Goal: Navigation & Orientation: Find specific page/section

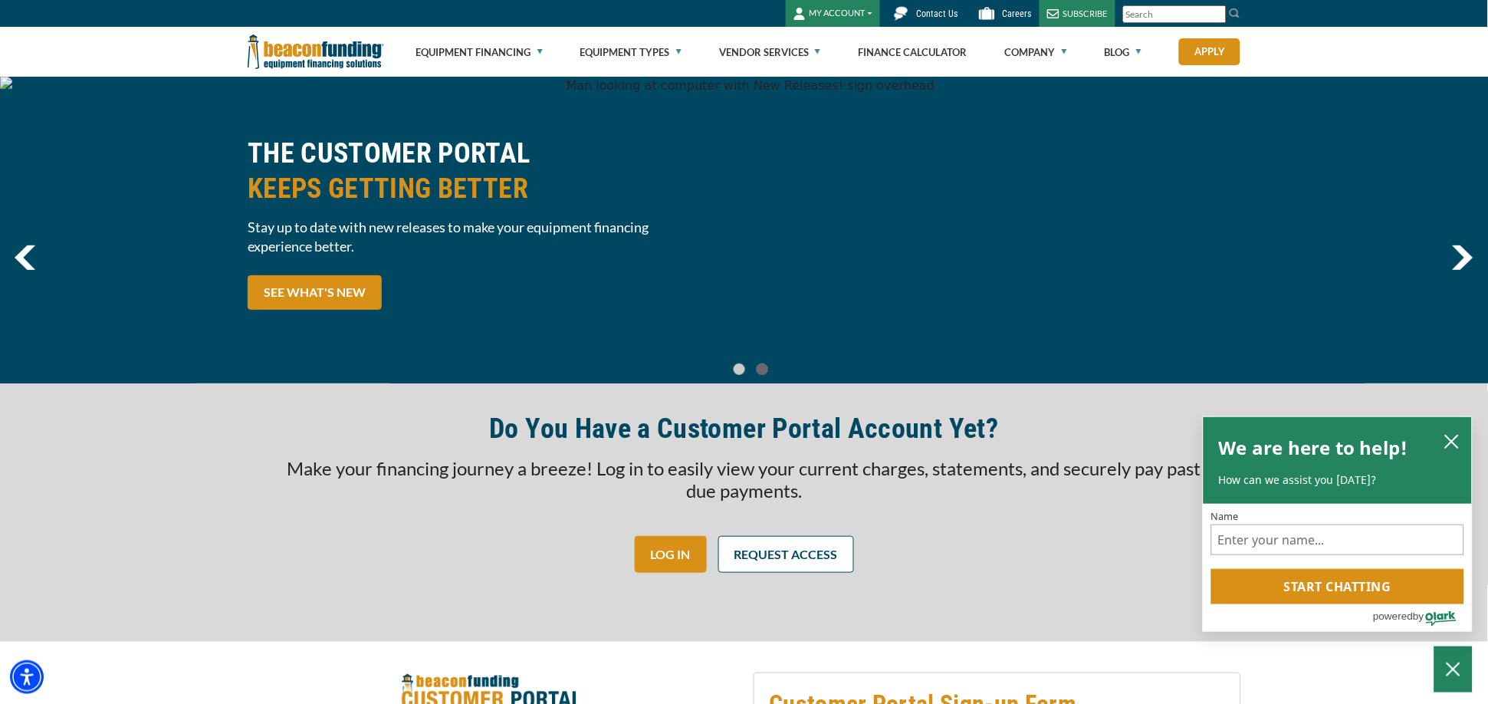
click at [24, 248] on img "previous" at bounding box center [25, 257] width 21 height 25
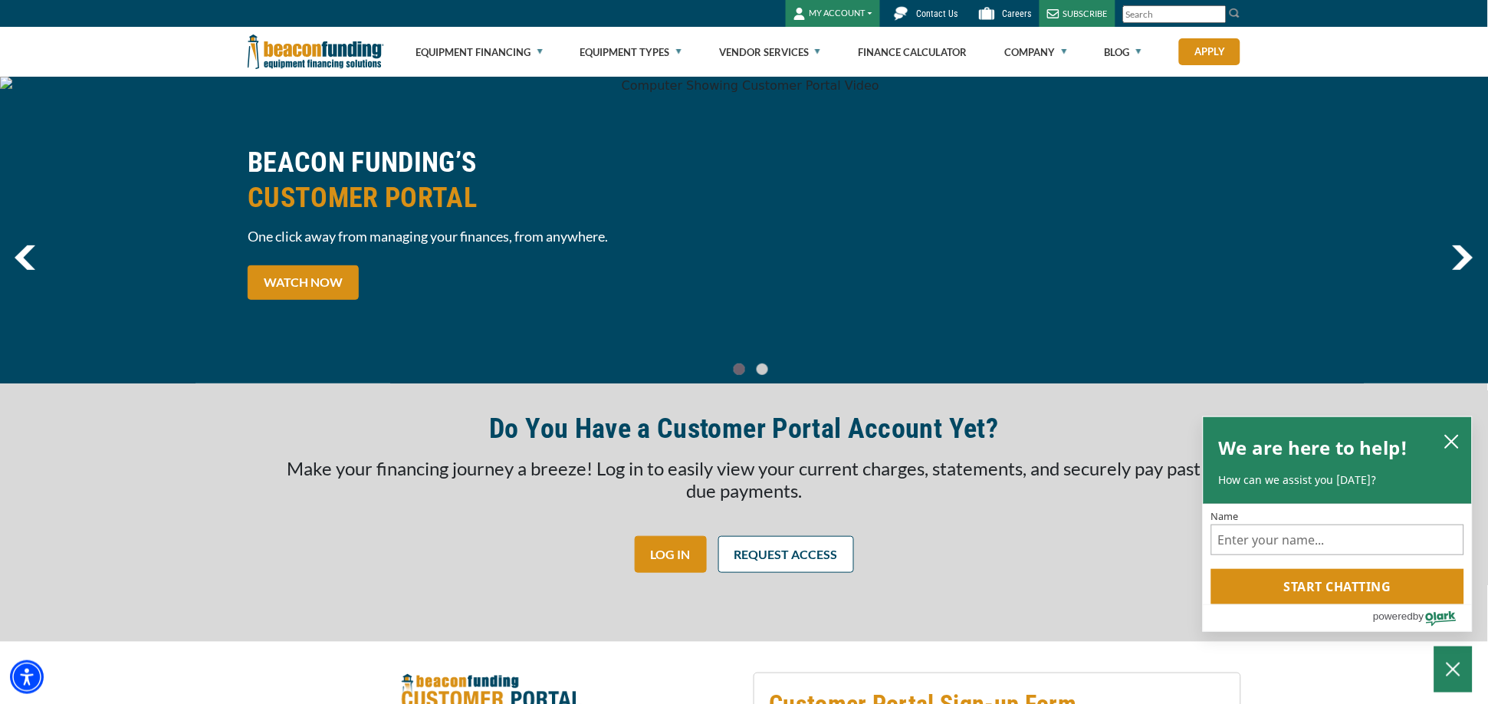
click at [1005, 205] on div "BEACON FUNDING’S CUSTOMER PORTAL One click away from managing your finances, fr…" at bounding box center [744, 230] width 1012 height 170
click at [312, 281] on link "WATCH NOW" at bounding box center [303, 282] width 111 height 34
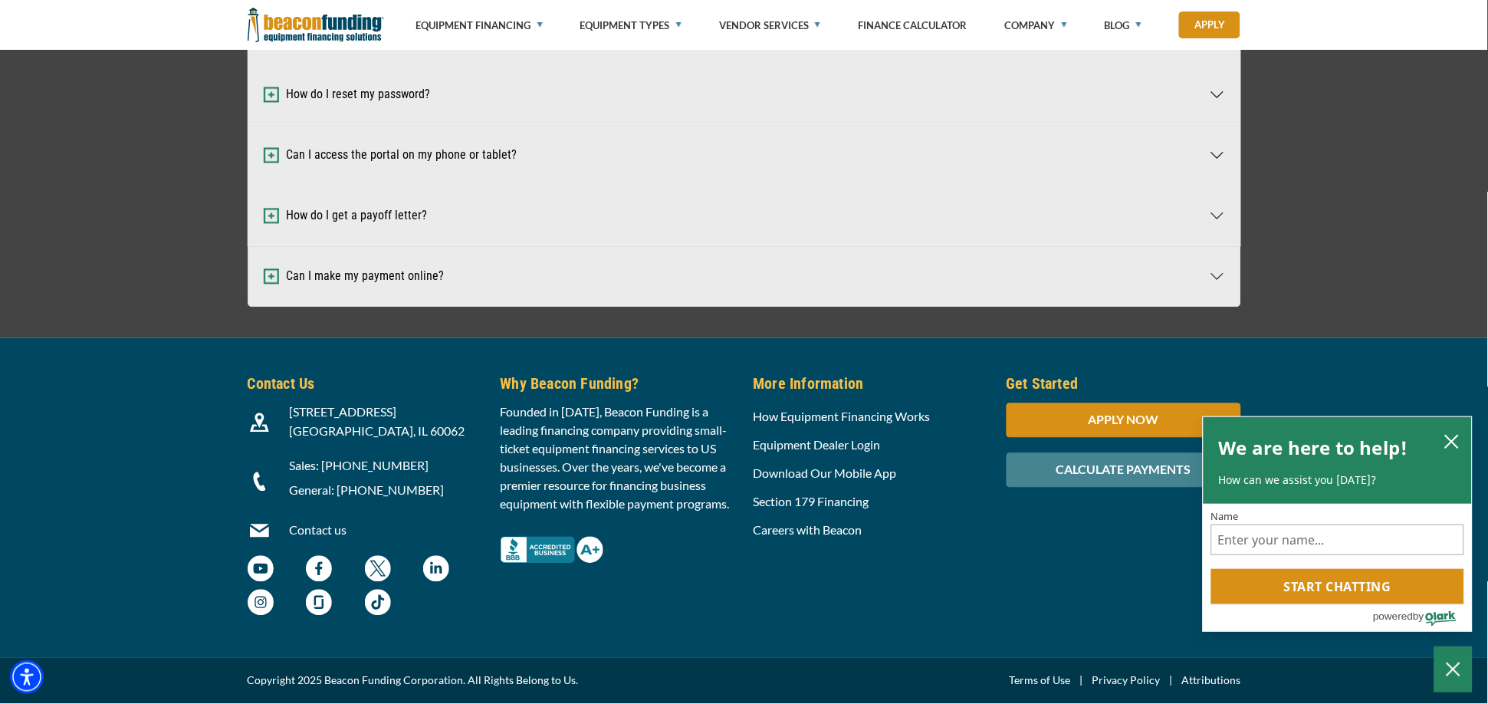
scroll to position [4329, 0]
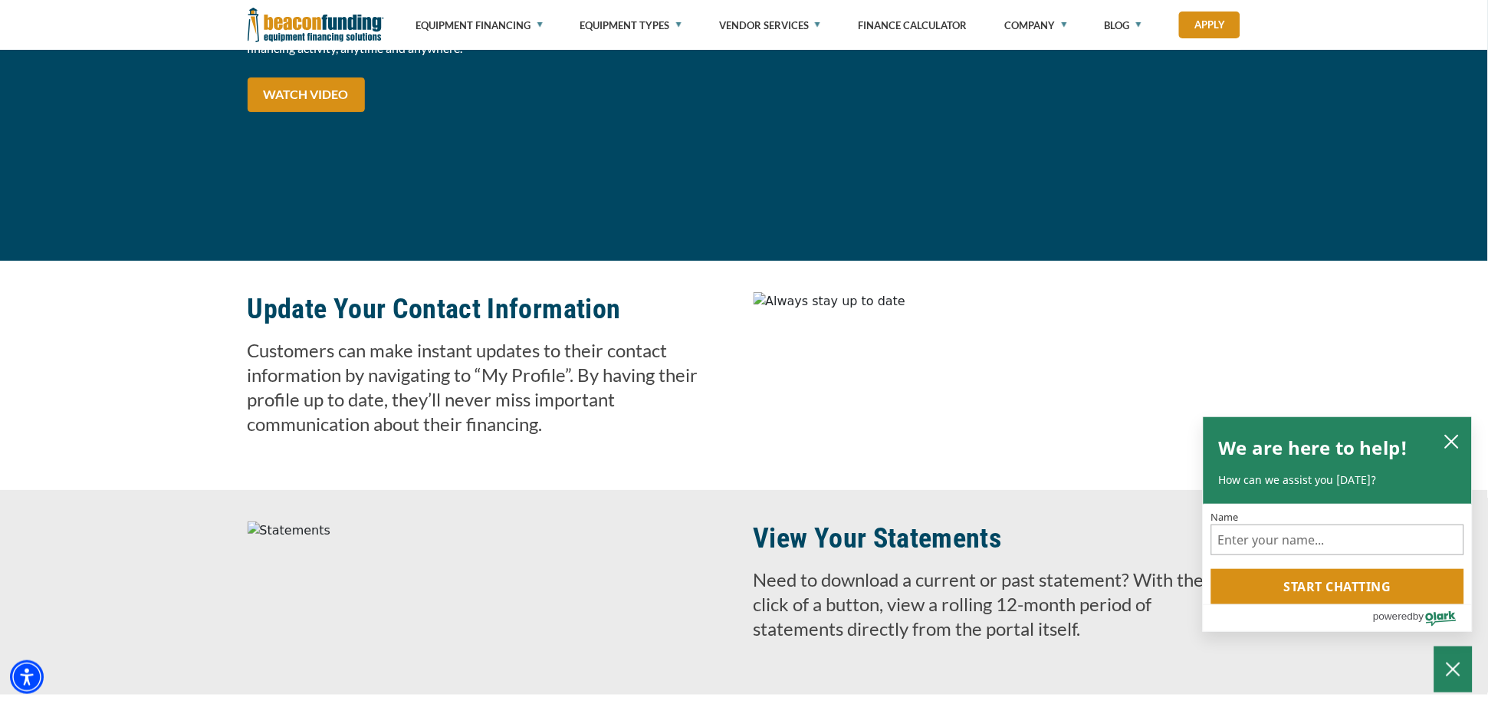
scroll to position [1478, 0]
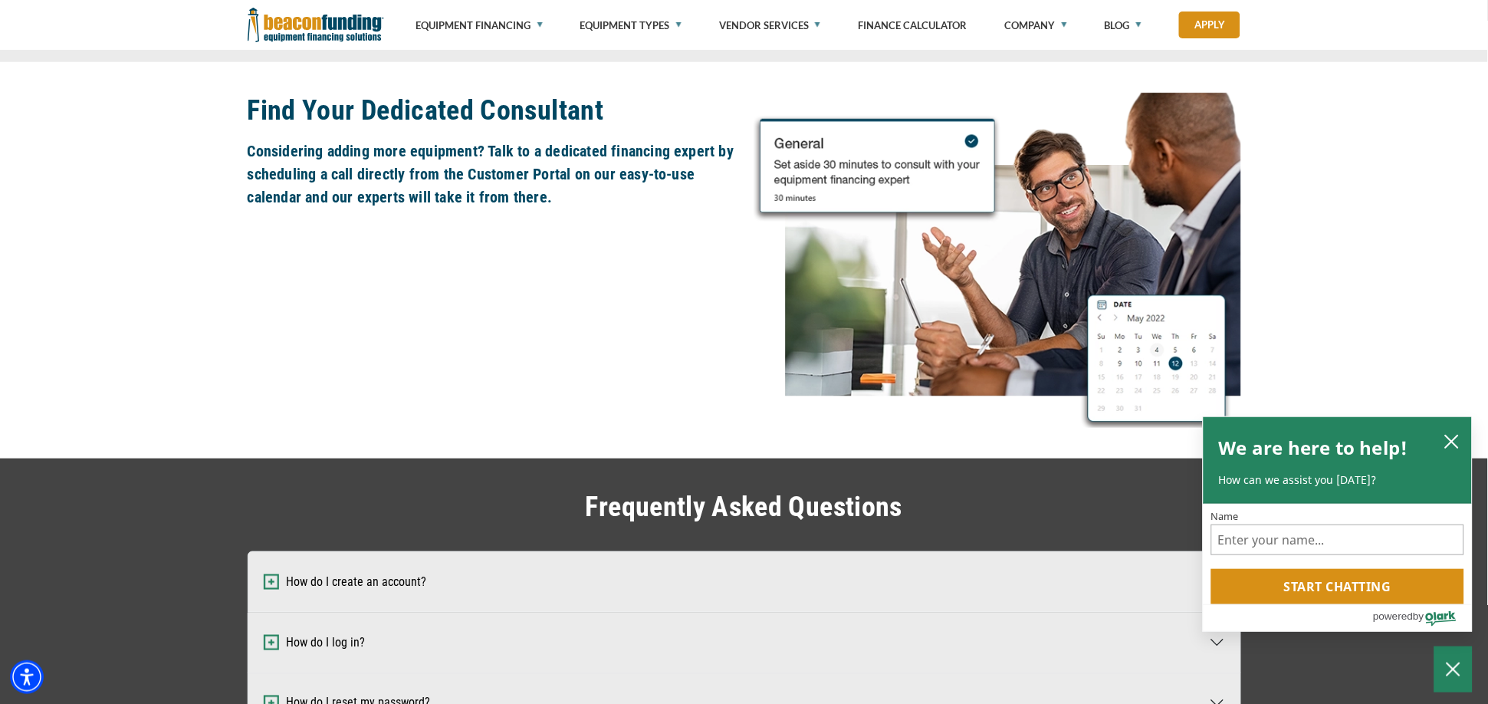
scroll to position [4699, 0]
